Goal: Transaction & Acquisition: Book appointment/travel/reservation

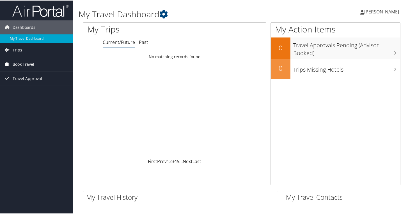
click at [20, 61] on span "Book Travel" at bounding box center [24, 64] width 22 height 14
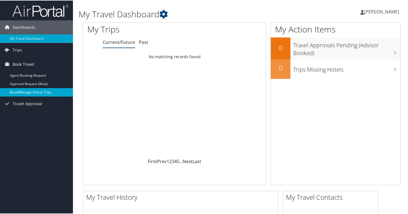
click at [28, 93] on link "Book/Manage Online Trips" at bounding box center [36, 92] width 73 height 8
